Goal: Task Accomplishment & Management: Use online tool/utility

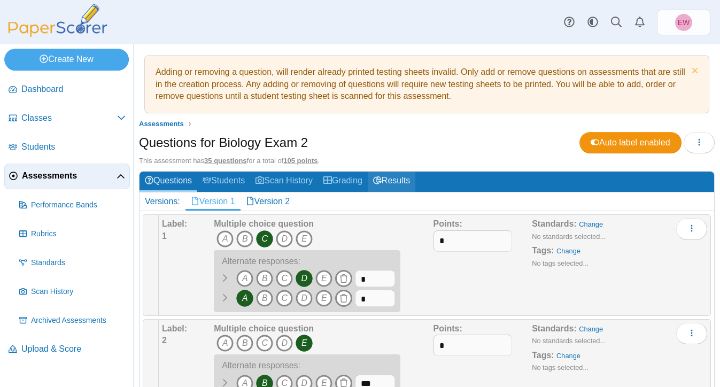
click at [401, 180] on link "Results" at bounding box center [392, 182] width 48 height 20
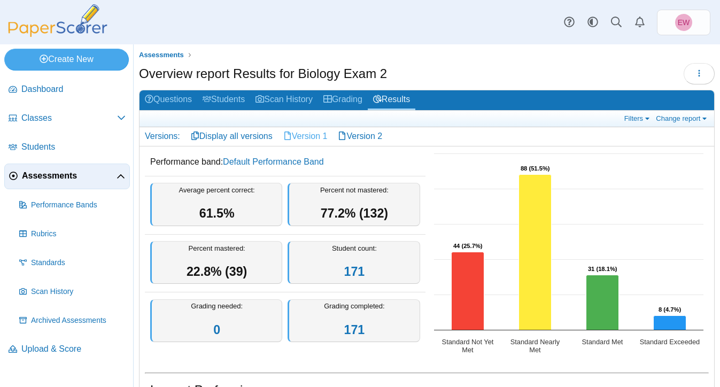
click at [306, 138] on link "Version 1" at bounding box center [305, 136] width 55 height 18
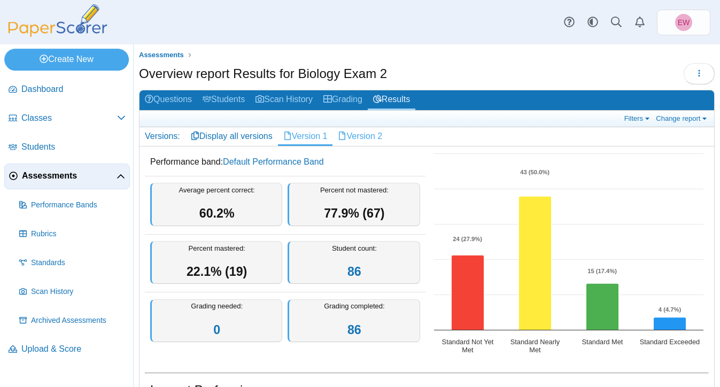
click at [370, 137] on link "Version 2" at bounding box center [359, 136] width 55 height 18
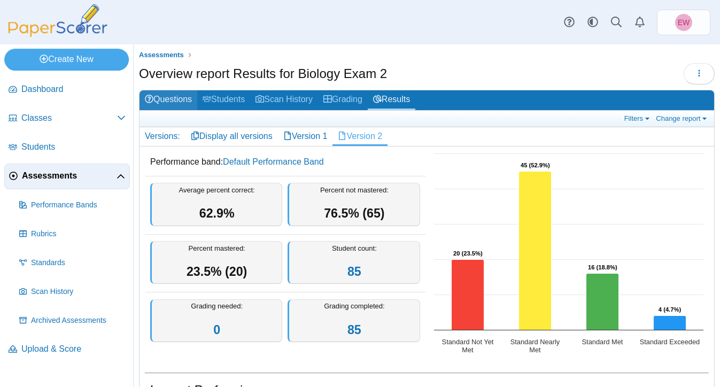
click at [181, 99] on link "Questions" at bounding box center [168, 100] width 58 height 20
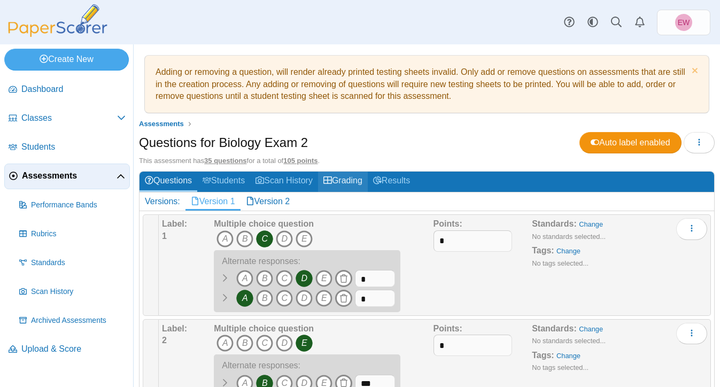
click at [353, 183] on link "Grading" at bounding box center [343, 182] width 50 height 20
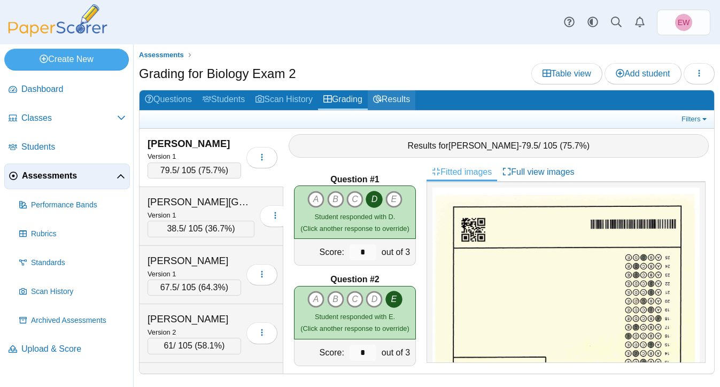
click at [415, 100] on link "Results" at bounding box center [392, 100] width 48 height 20
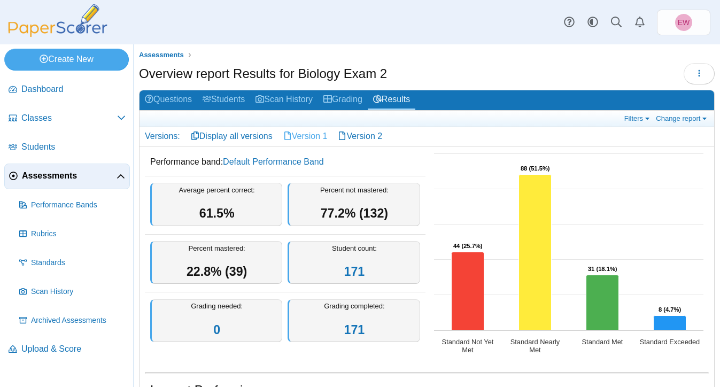
click at [305, 136] on link "Version 1" at bounding box center [305, 136] width 55 height 18
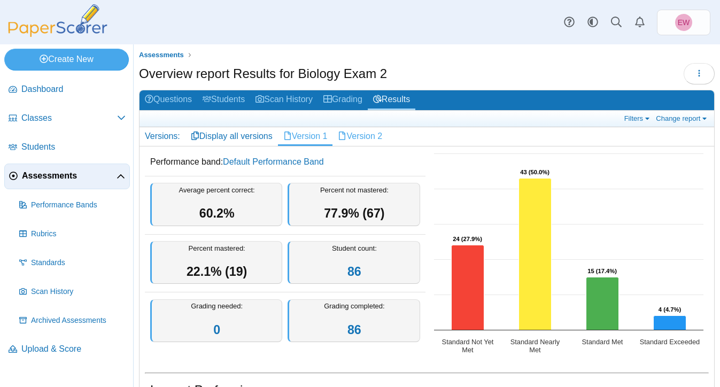
click at [371, 132] on link "Version 2" at bounding box center [359, 136] width 55 height 18
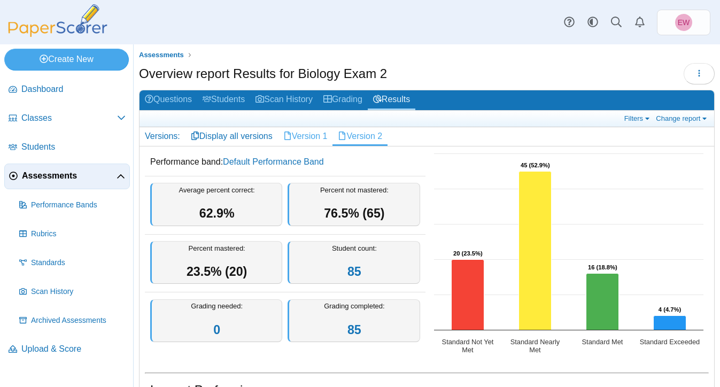
click at [305, 139] on link "Version 1" at bounding box center [305, 136] width 55 height 18
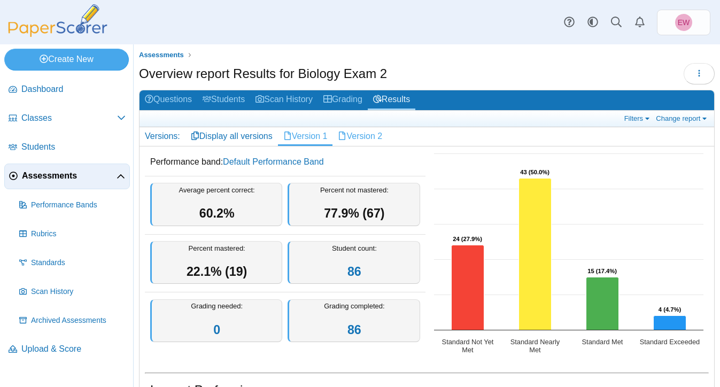
click at [360, 138] on link "Version 2" at bounding box center [359, 136] width 55 height 18
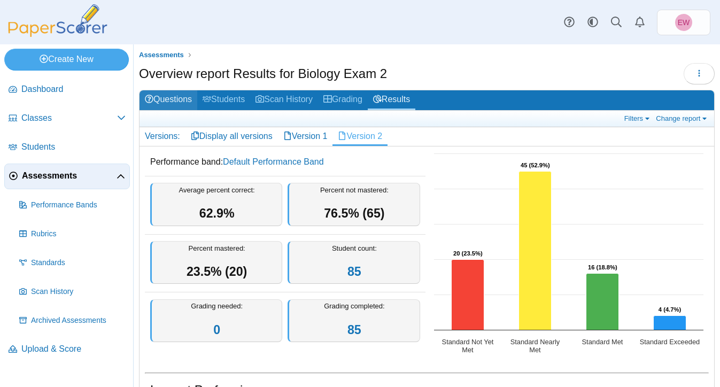
click at [166, 100] on link "Questions" at bounding box center [168, 100] width 58 height 20
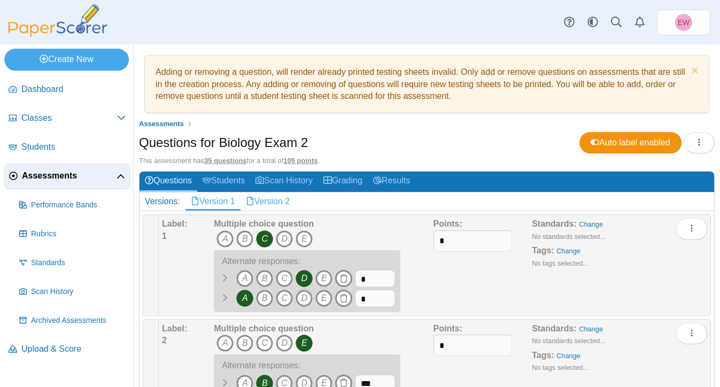
click at [277, 199] on link "Version 2" at bounding box center [267, 201] width 55 height 18
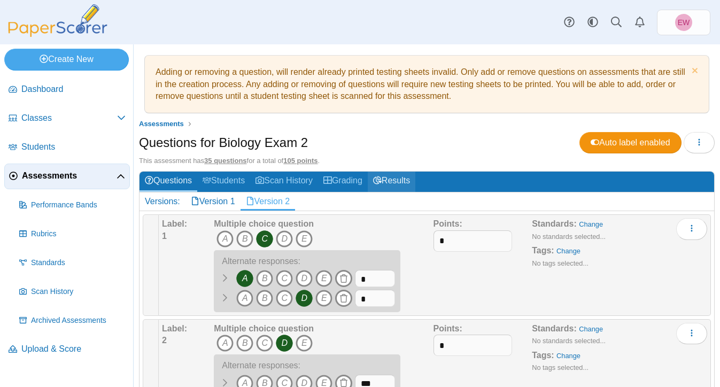
click at [408, 181] on link "Results" at bounding box center [392, 182] width 48 height 20
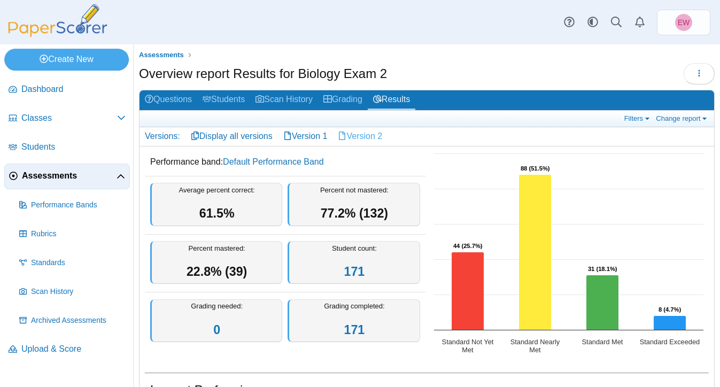
click at [366, 138] on link "Version 2" at bounding box center [359, 136] width 55 height 18
click at [312, 134] on link "Version 1" at bounding box center [305, 136] width 55 height 18
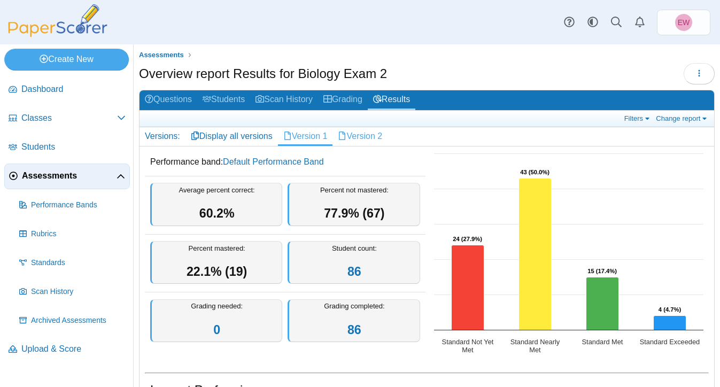
click at [362, 133] on link "Version 2" at bounding box center [359, 136] width 55 height 18
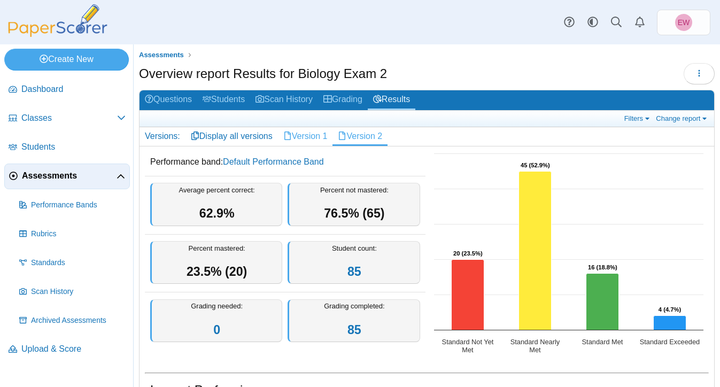
click at [322, 132] on link "Version 1" at bounding box center [305, 136] width 55 height 18
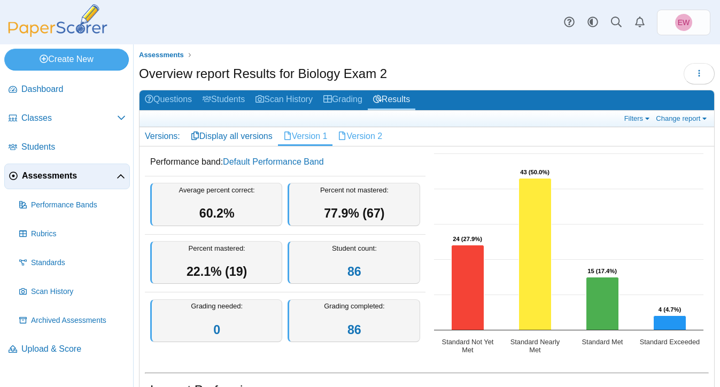
click at [372, 136] on link "Version 2" at bounding box center [359, 136] width 55 height 18
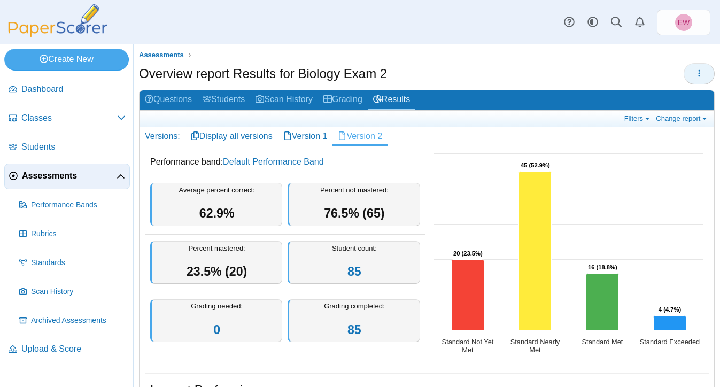
click at [697, 73] on icon "button" at bounding box center [699, 73] width 9 height 9
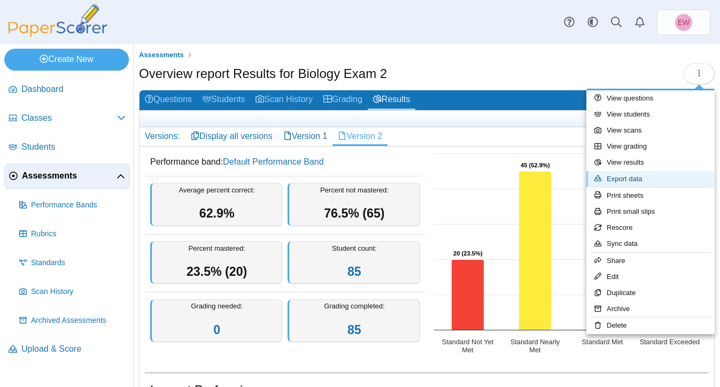
click at [635, 178] on link "Export data" at bounding box center [650, 179] width 128 height 16
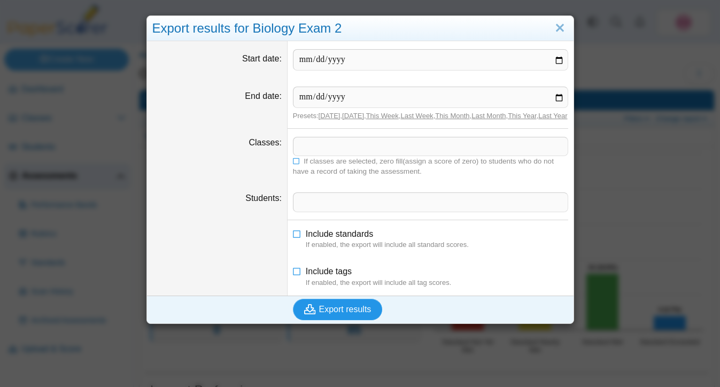
click at [346, 314] on span "Export results" at bounding box center [345, 309] width 52 height 9
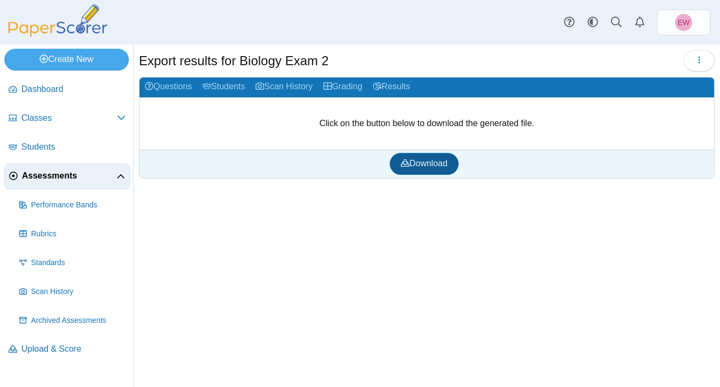
click at [414, 173] on link "Download" at bounding box center [424, 163] width 69 height 21
click at [161, 89] on link "Questions" at bounding box center [168, 87] width 58 height 20
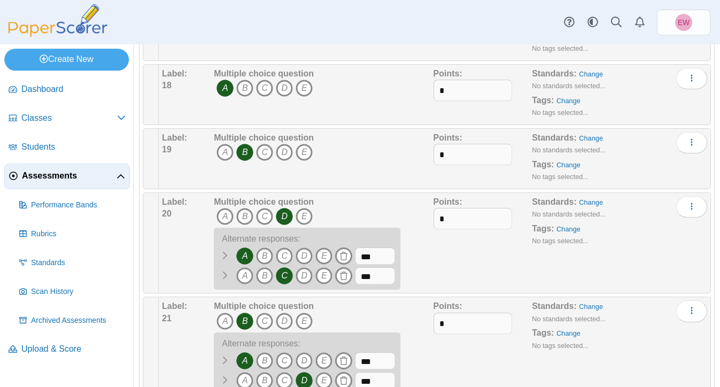
scroll to position [1529, 0]
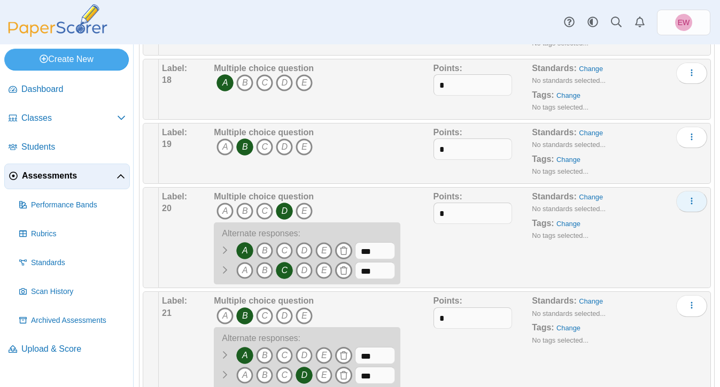
click at [691, 205] on icon "More options" at bounding box center [691, 201] width 9 height 9
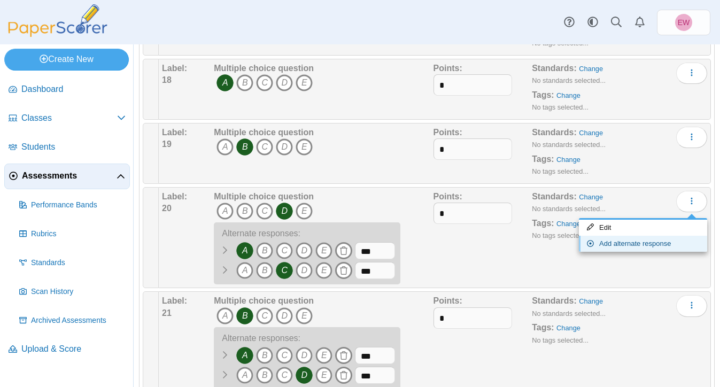
click at [633, 243] on link "Add alternate response" at bounding box center [643, 244] width 128 height 16
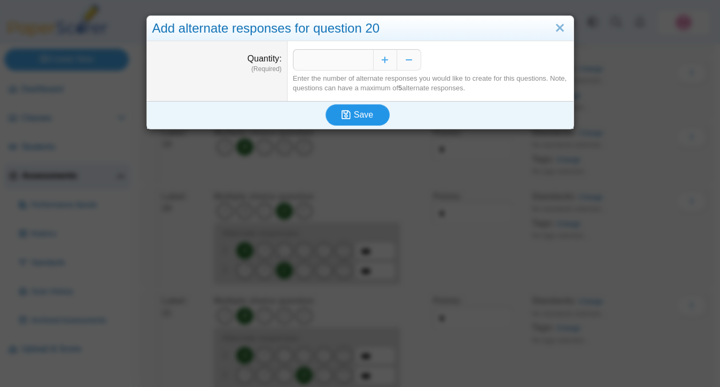
click at [349, 120] on icon "submit" at bounding box center [345, 115] width 9 height 10
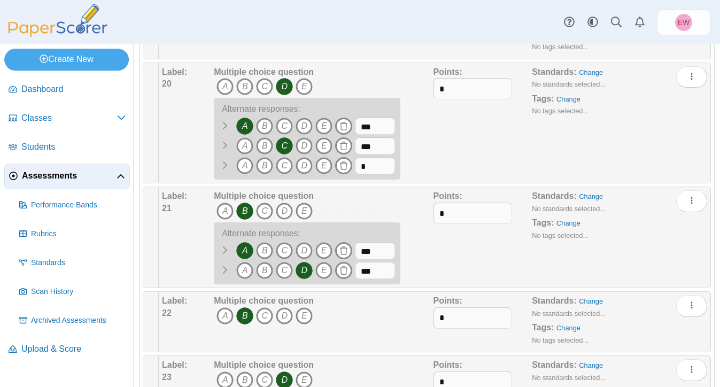
scroll to position [1653, 0]
click at [325, 170] on icon "E" at bounding box center [323, 166] width 17 height 17
drag, startPoint x: 368, startPoint y: 170, endPoint x: 354, endPoint y: 170, distance: 13.4
click at [354, 170] on span "A B" at bounding box center [304, 168] width 181 height 20
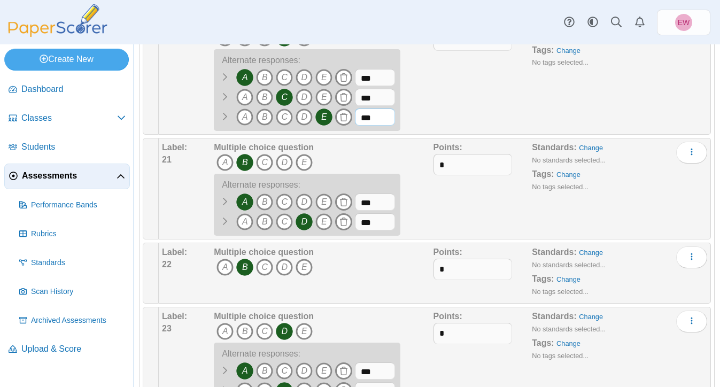
scroll to position [1710, 0]
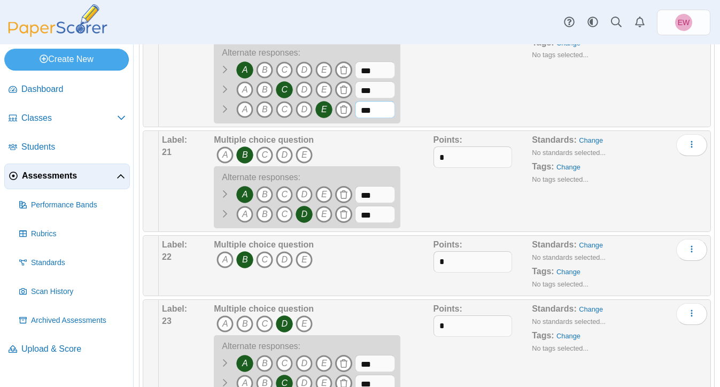
type input "***"
click at [461, 113] on div "Points: *" at bounding box center [482, 67] width 99 height 114
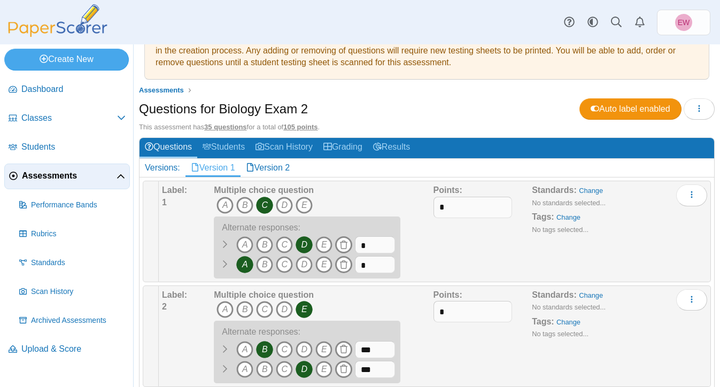
scroll to position [0, 0]
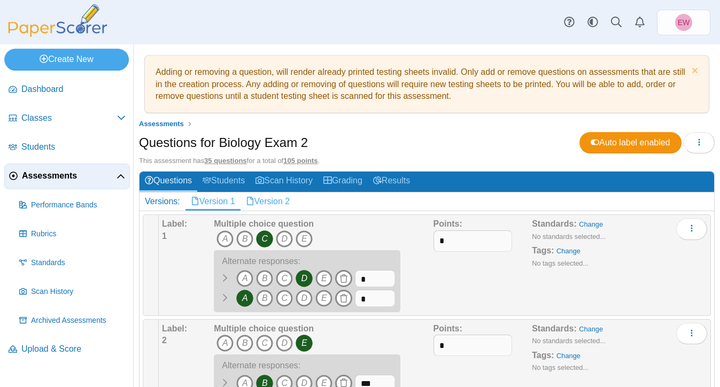
click at [276, 200] on link "Version 2" at bounding box center [267, 201] width 55 height 18
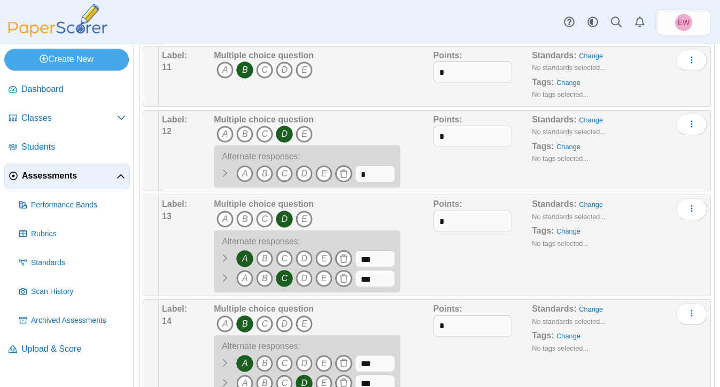
scroll to position [933, 0]
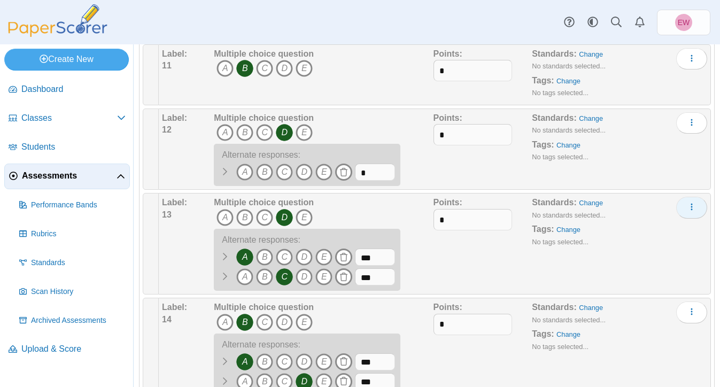
click at [696, 211] on button "More options" at bounding box center [691, 207] width 31 height 21
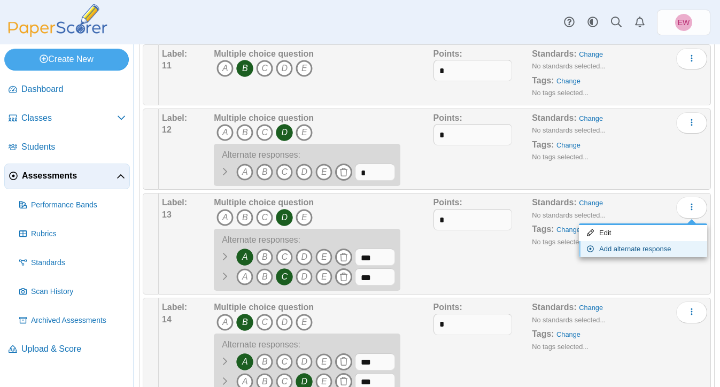
click at [636, 250] on link "Add alternate response" at bounding box center [643, 249] width 128 height 16
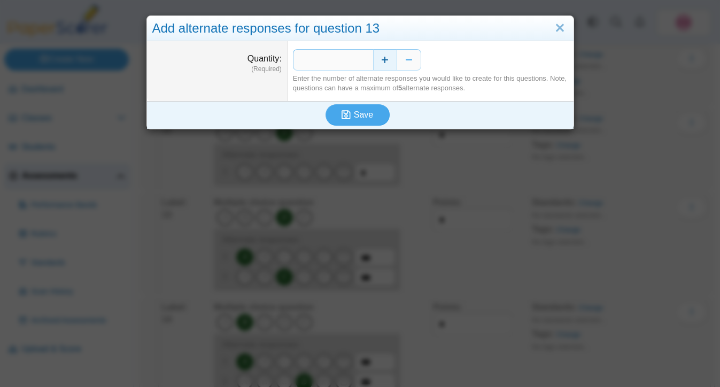
click at [386, 60] on button "Increase" at bounding box center [385, 59] width 24 height 21
click at [414, 60] on button "Decrease" at bounding box center [409, 59] width 24 height 21
click at [352, 114] on icon "submit" at bounding box center [347, 115] width 12 height 12
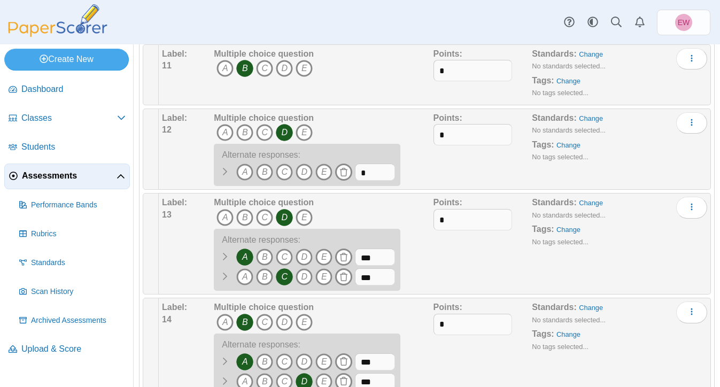
scroll to position [912, 0]
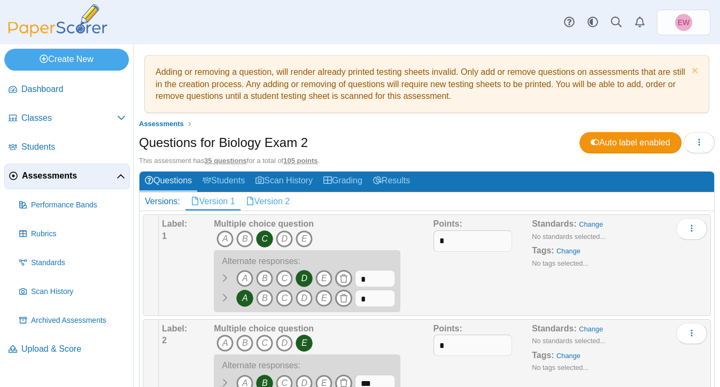
click at [286, 198] on link "Version 2" at bounding box center [267, 201] width 55 height 18
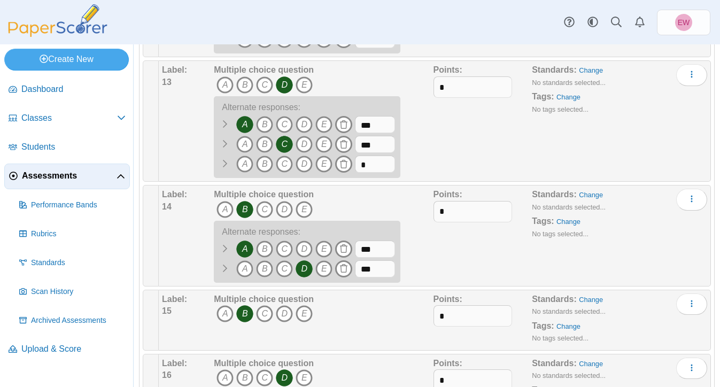
scroll to position [1059, 0]
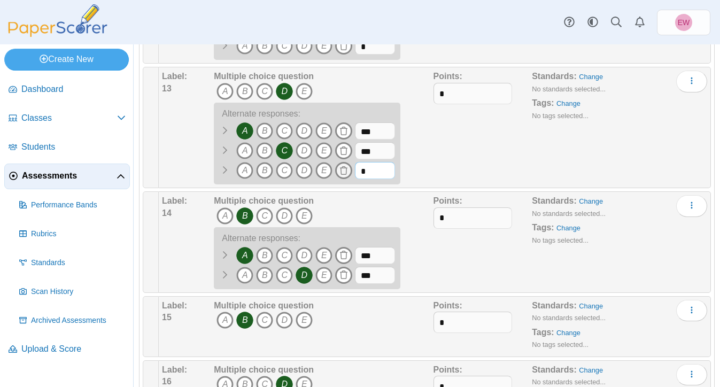
drag, startPoint x: 371, startPoint y: 172, endPoint x: 351, endPoint y: 170, distance: 20.4
click at [351, 170] on span "A B" at bounding box center [304, 172] width 181 height 20
type input "***"
click at [327, 174] on icon "E" at bounding box center [323, 170] width 17 height 17
click at [548, 166] on div "Standards: Change No standards selected... Tags: Change No tags selected..." at bounding box center [606, 128] width 148 height 114
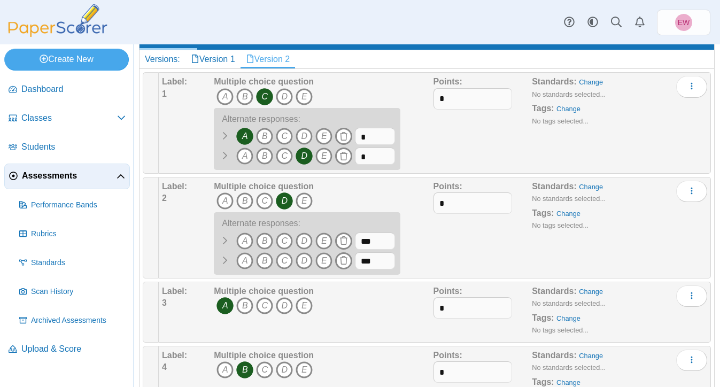
scroll to position [0, 0]
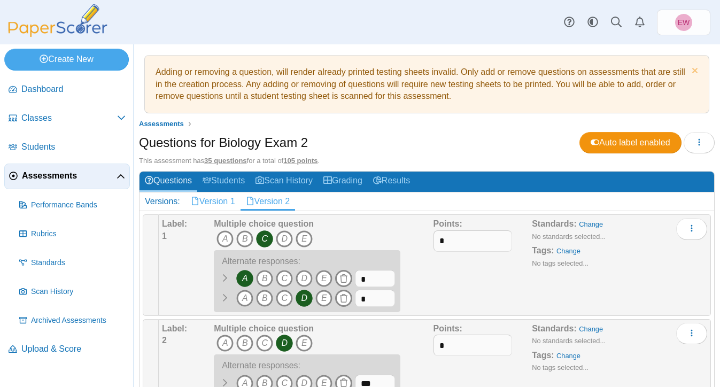
click at [219, 206] on link "Version 1" at bounding box center [212, 201] width 55 height 18
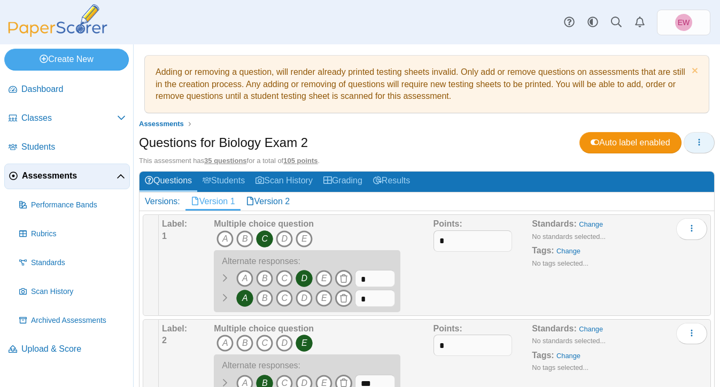
click at [696, 144] on icon "button" at bounding box center [699, 142] width 9 height 9
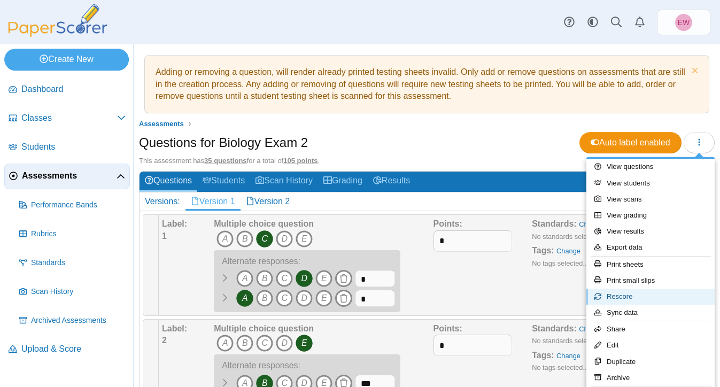
click at [623, 297] on link "Rescore" at bounding box center [650, 297] width 128 height 16
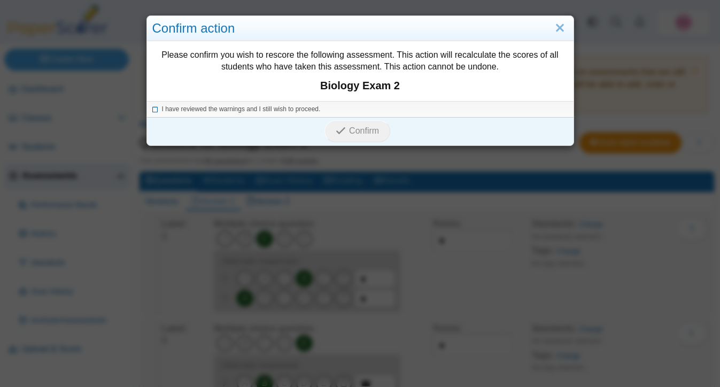
click at [154, 110] on icon at bounding box center [155, 108] width 6 height 6
click at [364, 133] on span "Confirm" at bounding box center [364, 130] width 30 height 9
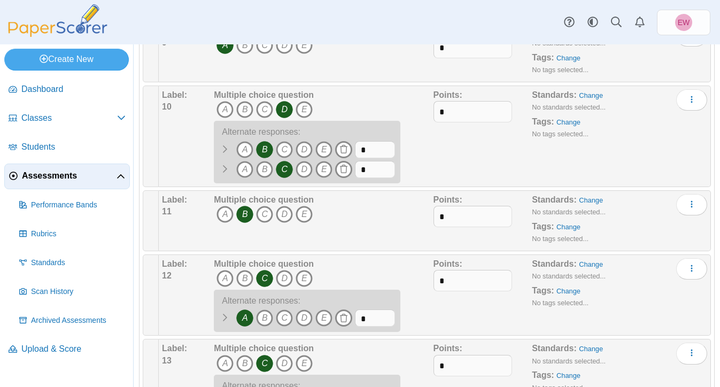
scroll to position [791, 0]
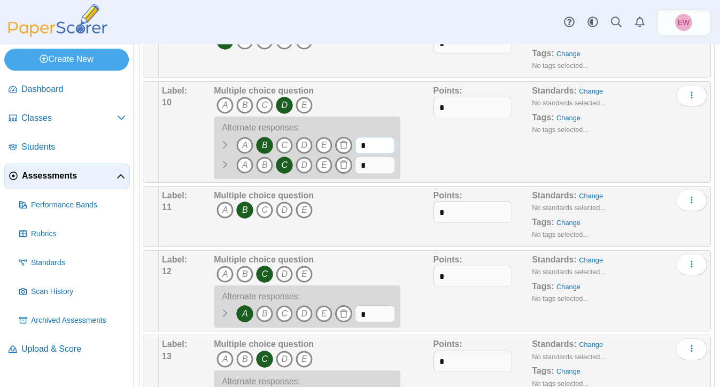
click at [368, 147] on input "*" at bounding box center [375, 145] width 40 height 17
type input "***"
click at [374, 168] on input "*" at bounding box center [375, 165] width 40 height 17
type input "***"
click at [428, 154] on div "Multiple choice question A B C D E A" at bounding box center [322, 132] width 222 height 94
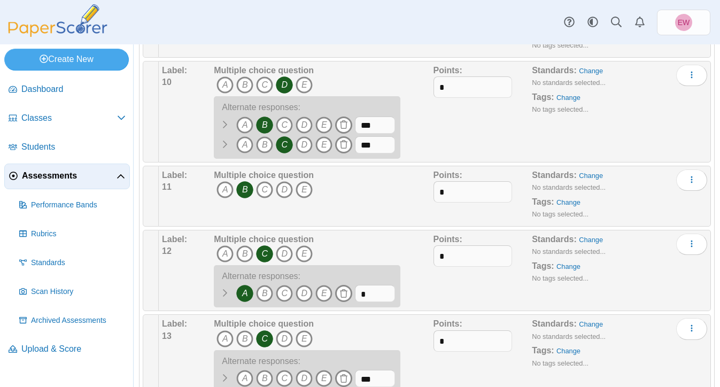
scroll to position [811, 0]
